Goal: Use online tool/utility: Utilize a website feature to perform a specific function

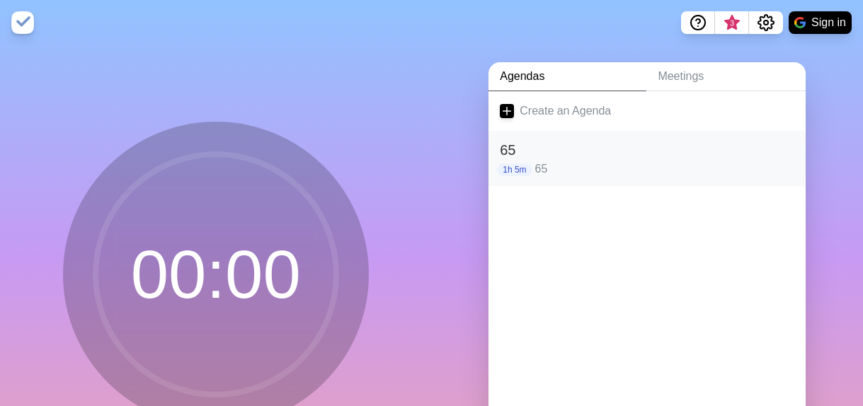
click at [598, 171] on p "65" at bounding box center [665, 169] width 260 height 17
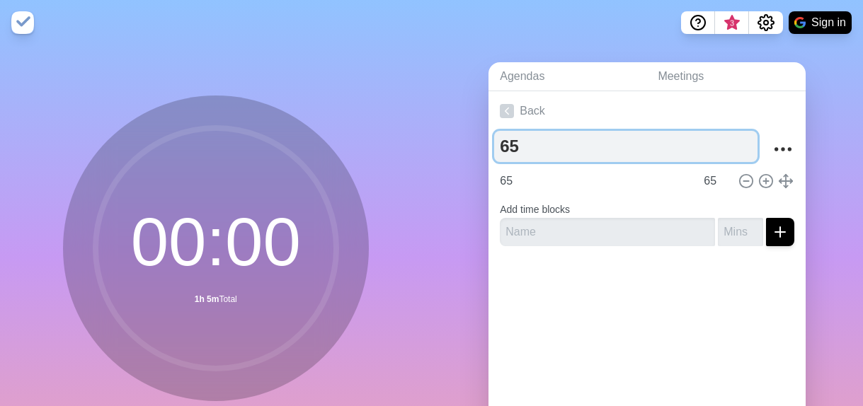
click at [541, 154] on textarea "65" at bounding box center [625, 146] width 263 height 31
type textarea "6"
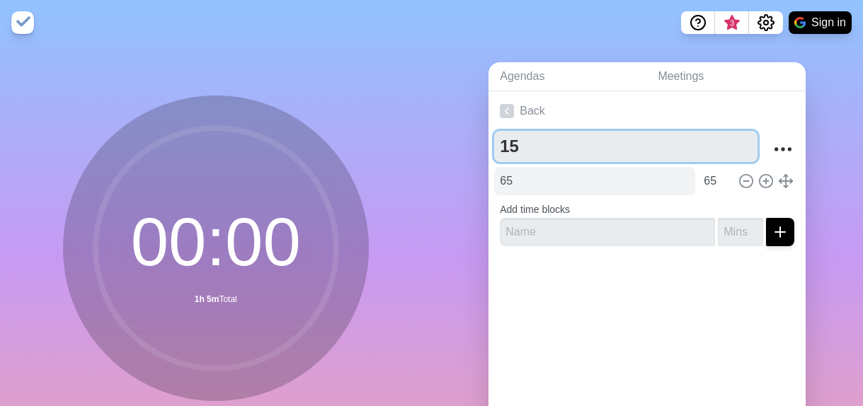
type textarea "15"
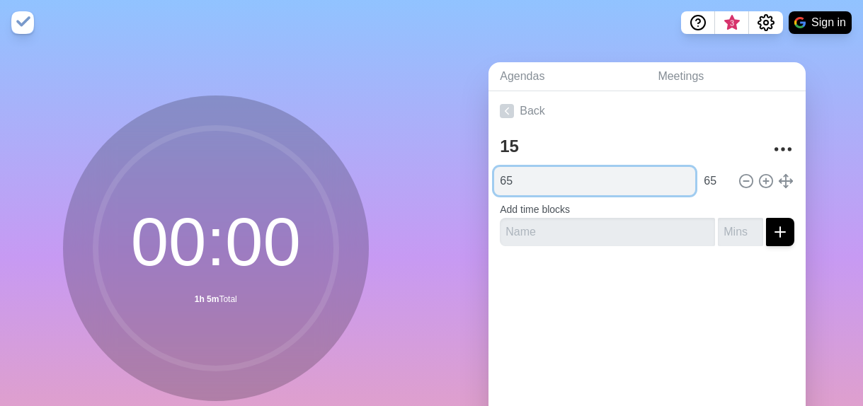
click at [517, 185] on input "65" at bounding box center [594, 181] width 201 height 28
type input "6"
type input "15"
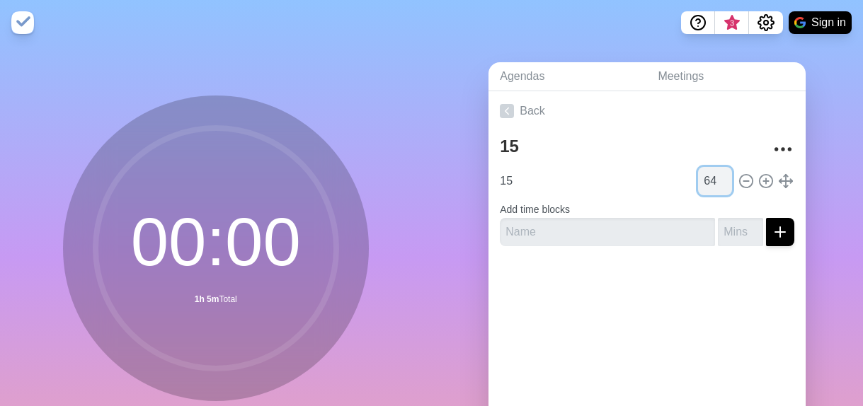
click at [710, 181] on input "64" at bounding box center [715, 181] width 34 height 28
type input "6"
type input "15"
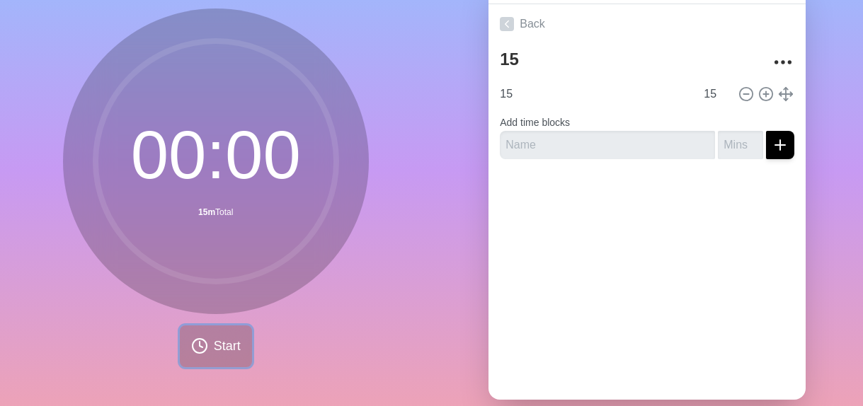
click at [197, 338] on icon at bounding box center [199, 346] width 17 height 17
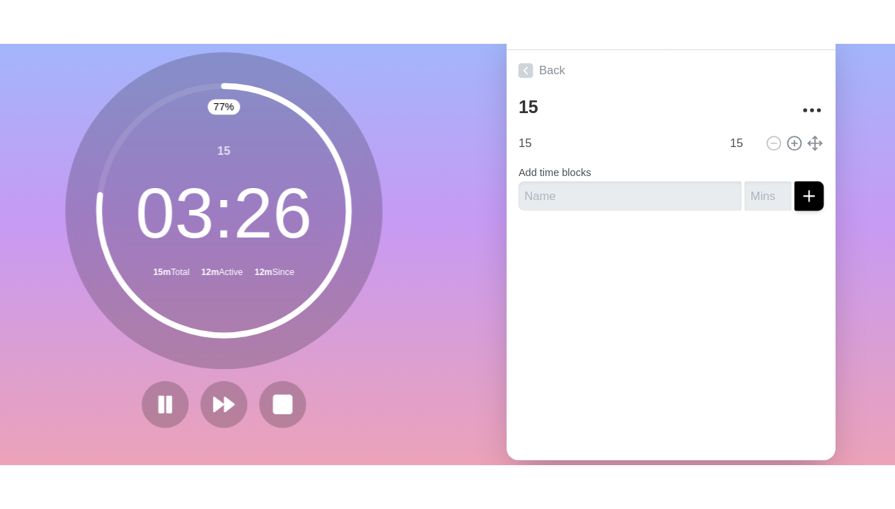
scroll to position [16, 0]
